Goal: Task Accomplishment & Management: Complete application form

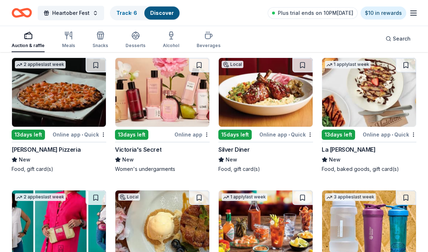
scroll to position [2145, 0]
click at [388, 122] on img at bounding box center [369, 92] width 94 height 69
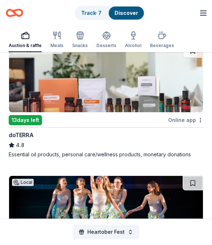
scroll to position [3038, 0]
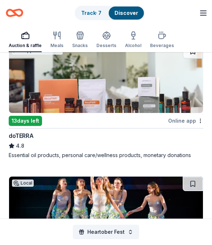
click at [171, 95] on img at bounding box center [106, 78] width 194 height 69
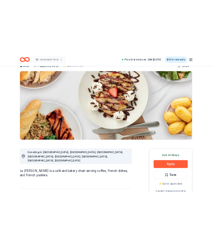
scroll to position [57, 0]
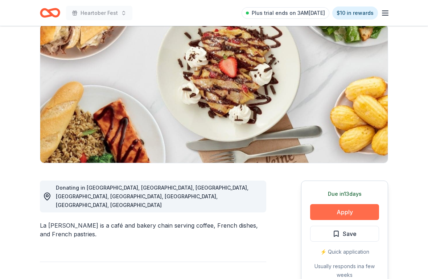
click at [354, 211] on button "Apply" at bounding box center [344, 212] width 69 height 16
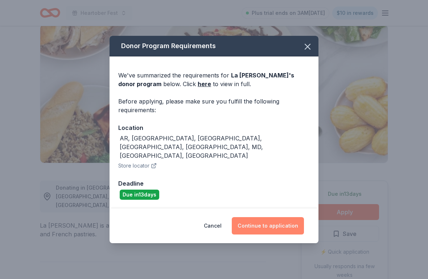
click at [290, 217] on button "Continue to application" at bounding box center [268, 225] width 72 height 17
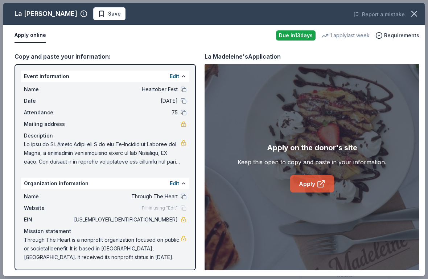
click at [321, 185] on icon at bounding box center [322, 183] width 4 height 4
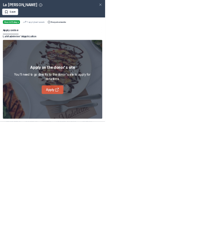
scroll to position [68, 0]
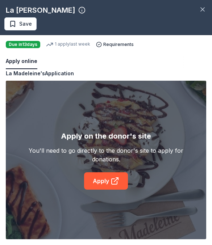
click at [204, 166] on div "Apply on the donor's site You'll need to go directly to the donor's site to app…" at bounding box center [106, 160] width 200 height 159
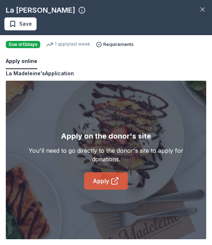
click at [118, 183] on icon at bounding box center [115, 181] width 9 height 9
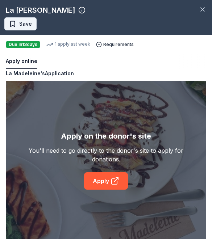
click at [23, 26] on span "Save" at bounding box center [25, 24] width 13 height 9
click at [208, 5] on span at bounding box center [202, 9] width 13 height 13
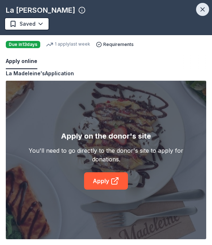
click at [203, 8] on icon "button" at bounding box center [202, 9] width 7 height 7
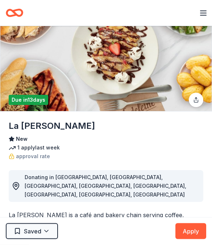
scroll to position [0, 0]
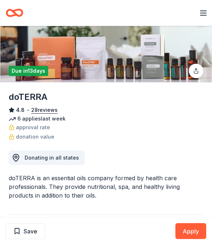
scroll to position [40, 0]
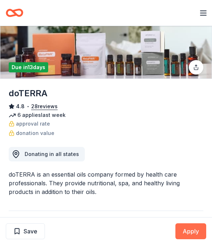
click at [194, 240] on button "Apply" at bounding box center [190, 232] width 31 height 16
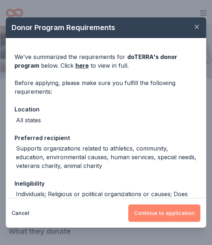
click at [183, 222] on button "Continue to application" at bounding box center [164, 213] width 72 height 17
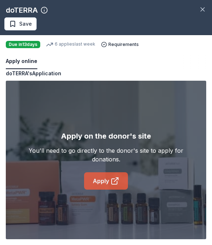
click at [116, 186] on icon at bounding box center [115, 181] width 9 height 9
click at [113, 189] on link "Apply" at bounding box center [106, 181] width 44 height 17
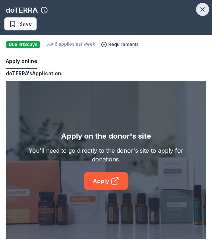
click at [205, 10] on icon "button" at bounding box center [202, 9] width 7 height 7
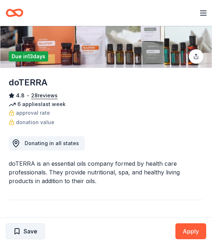
click at [32, 233] on span "Save" at bounding box center [31, 231] width 14 height 9
click at [204, 13] on icon "button" at bounding box center [203, 13] width 9 height 9
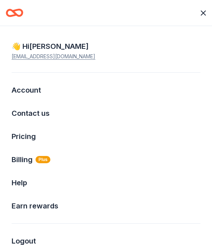
click at [206, 13] on html "Heartober Fest Plus trial ends on 3AM, 8/27 $10 in rewards Due in 13 days Share…" at bounding box center [106, 71] width 212 height 245
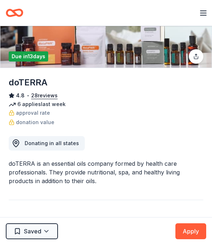
scroll to position [0, 0]
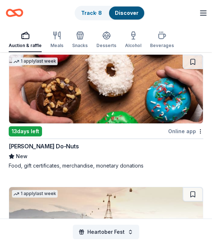
scroll to position [203, 0]
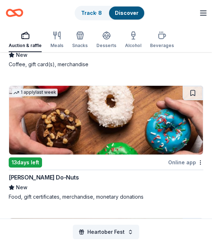
click at [177, 125] on img at bounding box center [106, 120] width 194 height 69
click at [172, 140] on img at bounding box center [106, 120] width 194 height 69
click at [80, 111] on img at bounding box center [106, 120] width 194 height 69
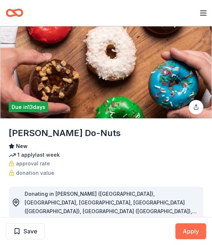
click at [190, 233] on button "Apply" at bounding box center [190, 232] width 31 height 16
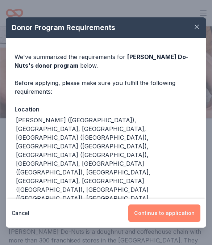
click at [186, 213] on button "Continue to application" at bounding box center [164, 213] width 72 height 17
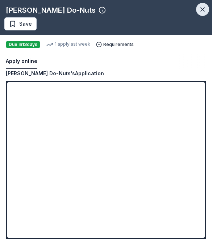
click at [203, 9] on icon "button" at bounding box center [203, 10] width 4 height 4
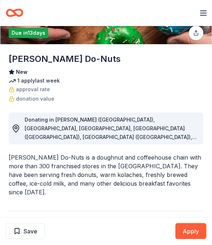
scroll to position [82, 0]
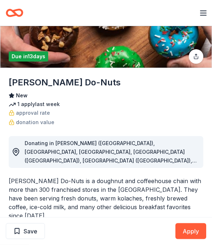
click at [205, 13] on line "button" at bounding box center [203, 13] width 6 height 0
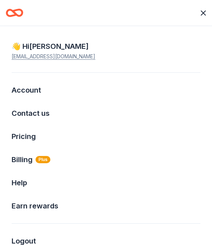
click at [202, 12] on html "Heartober Fest Plus trial ends on 10PM, 8/26 $10 in rewards Due in 13 days Shar…" at bounding box center [106, 71] width 212 height 245
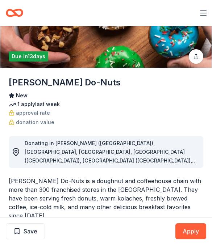
scroll to position [0, 0]
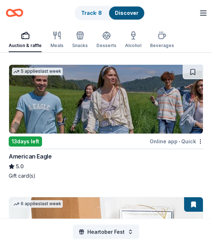
scroll to position [1419, 0]
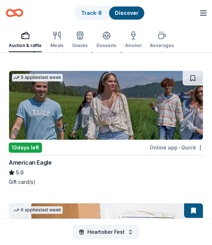
click at [179, 116] on img at bounding box center [106, 105] width 194 height 69
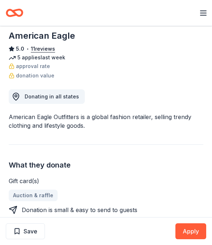
scroll to position [94, 0]
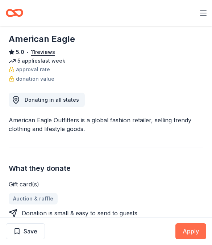
click at [188, 240] on button "Apply" at bounding box center [190, 232] width 31 height 16
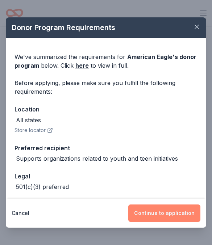
click at [183, 222] on button "Continue to application" at bounding box center [164, 213] width 72 height 17
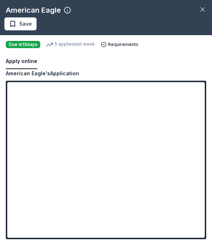
scroll to position [0, 0]
click at [208, 9] on button "button" at bounding box center [202, 9] width 13 height 13
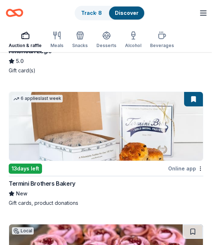
scroll to position [1581, 0]
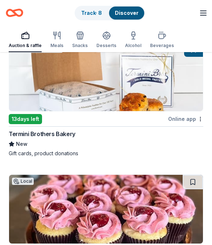
click at [41, 80] on img at bounding box center [106, 76] width 194 height 69
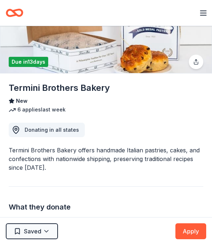
scroll to position [45, 0]
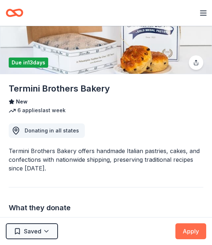
click at [187, 240] on button "Apply" at bounding box center [190, 232] width 31 height 16
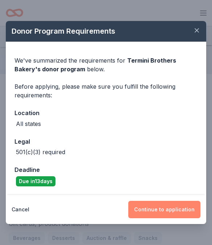
click at [178, 219] on button "Continue to application" at bounding box center [164, 209] width 72 height 17
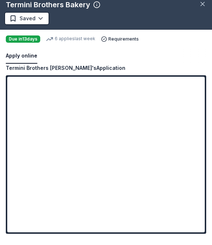
scroll to position [13, 0]
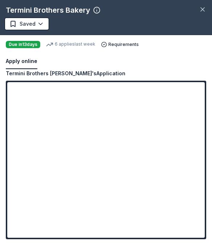
click at [7, 115] on div at bounding box center [106, 160] width 200 height 159
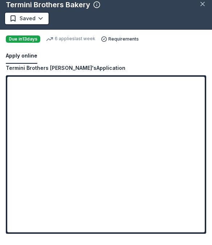
scroll to position [12, 0]
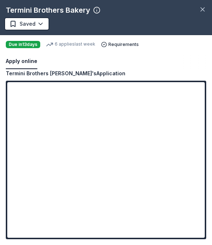
click at [82, 11] on div "Termini Brothers Bakery" at bounding box center [48, 10] width 84 height 12
click at [74, 14] on div "Termini Brothers Bakery" at bounding box center [48, 10] width 84 height 12
click at [203, 8] on icon "button" at bounding box center [203, 10] width 4 height 4
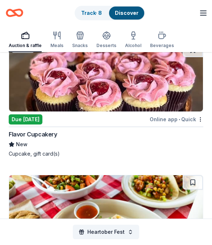
scroll to position [1712, 0]
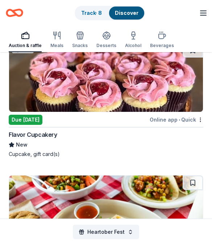
click at [187, 91] on img at bounding box center [106, 77] width 194 height 69
click at [149, 91] on img at bounding box center [106, 77] width 194 height 69
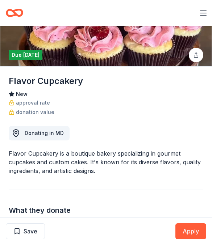
scroll to position [53, 0]
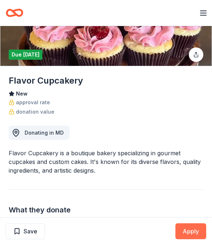
click at [193, 240] on button "Apply" at bounding box center [190, 232] width 31 height 16
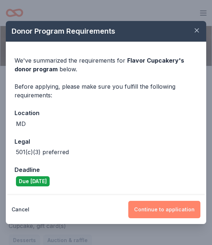
click at [186, 219] on button "Continue to application" at bounding box center [164, 209] width 72 height 17
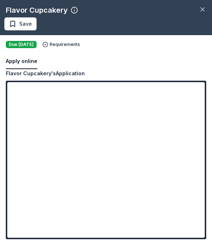
scroll to position [52, 0]
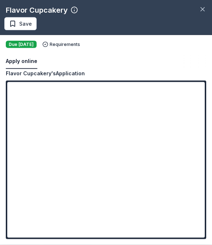
click at [47, 5] on div "Flavor Cupcakery" at bounding box center [37, 10] width 62 height 12
click at [206, 11] on icon "button" at bounding box center [202, 9] width 7 height 7
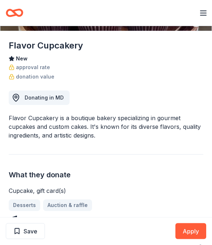
scroll to position [85, 0]
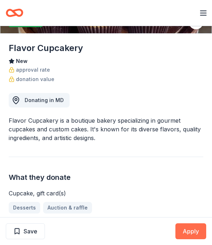
click at [198, 240] on button "Apply" at bounding box center [190, 232] width 31 height 16
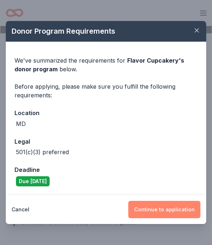
click at [166, 219] on button "Continue to application" at bounding box center [164, 209] width 72 height 17
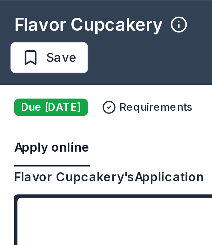
scroll to position [0, 0]
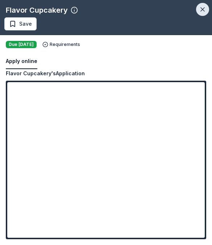
click at [202, 7] on icon "button" at bounding box center [202, 9] width 7 height 7
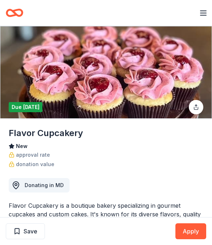
click at [203, 15] on line "button" at bounding box center [203, 15] width 6 height 0
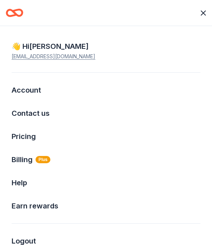
click at [207, 18] on html "10% Heartober Fest Plus trial ends on 10PM, 8/26 $10 in rewards Due tomorrow Sh…" at bounding box center [106, 122] width 212 height 245
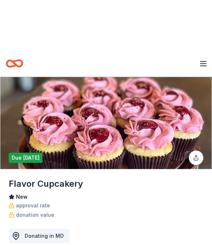
click at [201, 16] on icon "button" at bounding box center [203, 13] width 9 height 9
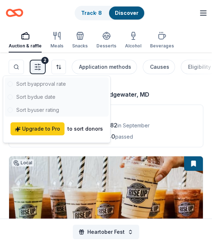
click at [71, 84] on div at bounding box center [57, 97] width 104 height 39
click at [147, 119] on html "Heartober Fest Track · 8 Discover Plus trial ends on 10PM[DATE] $10 in rewards …" at bounding box center [106, 122] width 212 height 245
